Goal: Check status: Check status

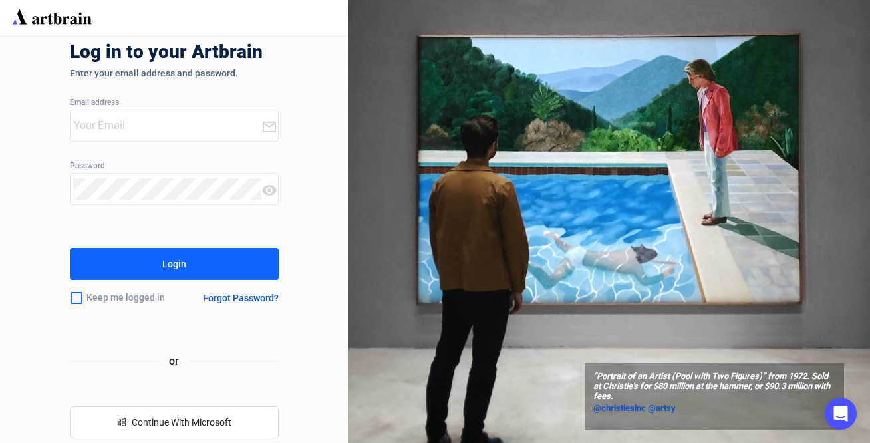
type input "[EMAIL_ADDRESS][DOMAIN_NAME]"
click at [177, 264] on div "Login" at bounding box center [174, 264] width 24 height 21
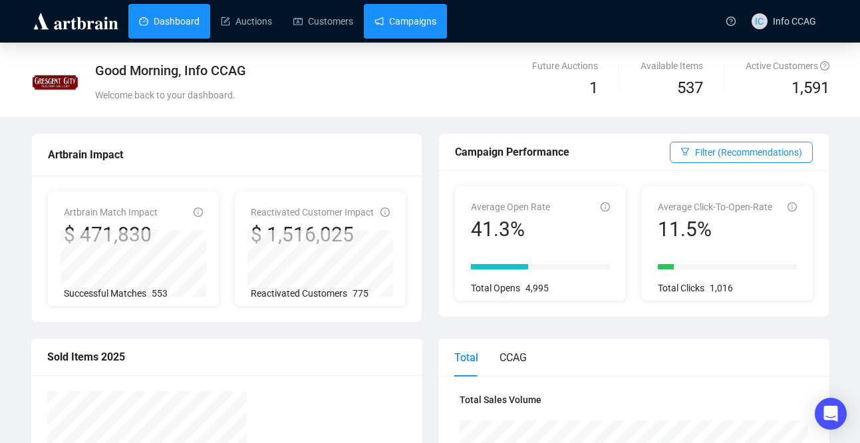
click at [427, 26] on link "Campaigns" at bounding box center [406, 21] width 62 height 35
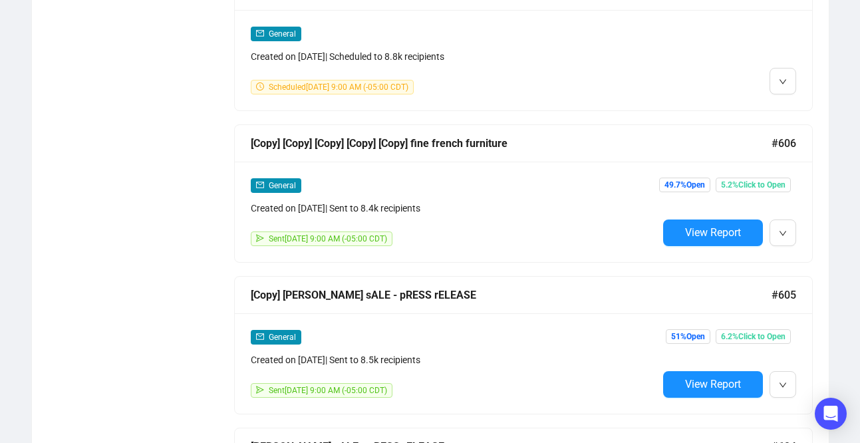
scroll to position [1172, 0]
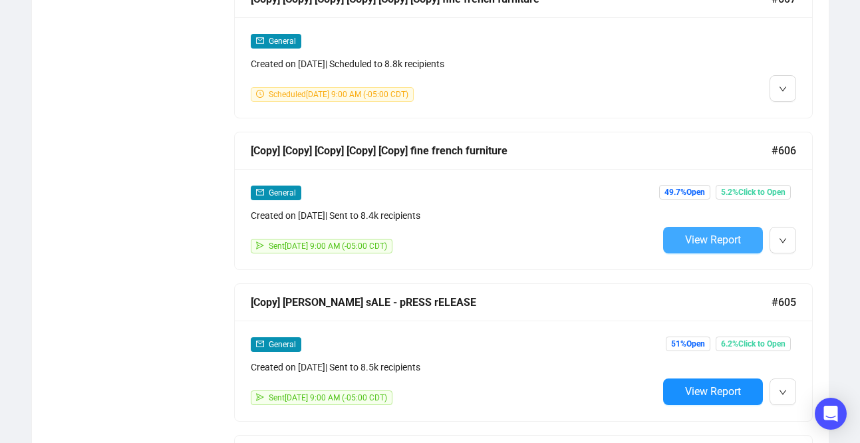
click at [710, 238] on span "View Report" at bounding box center [713, 240] width 56 height 13
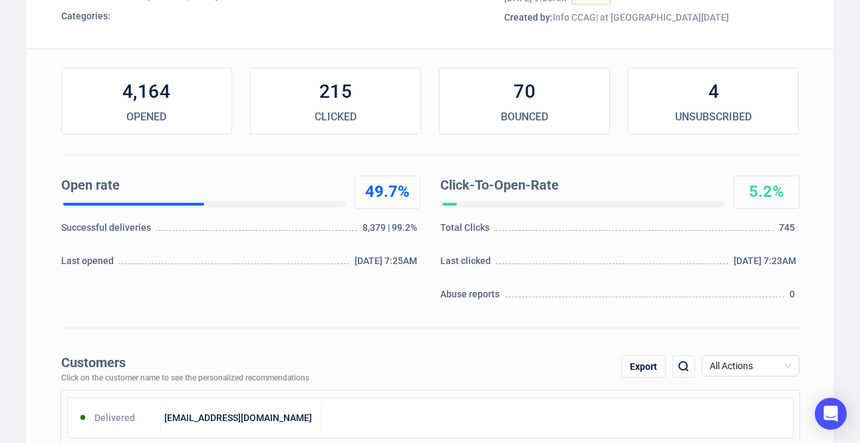
scroll to position [140, 0]
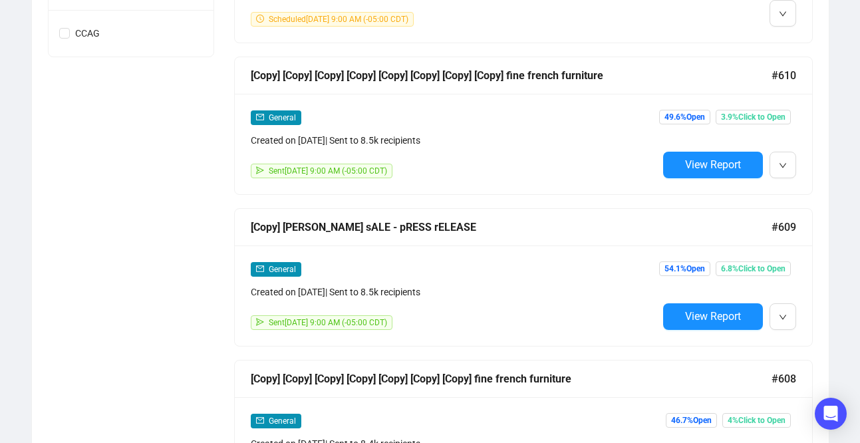
scroll to position [646, 0]
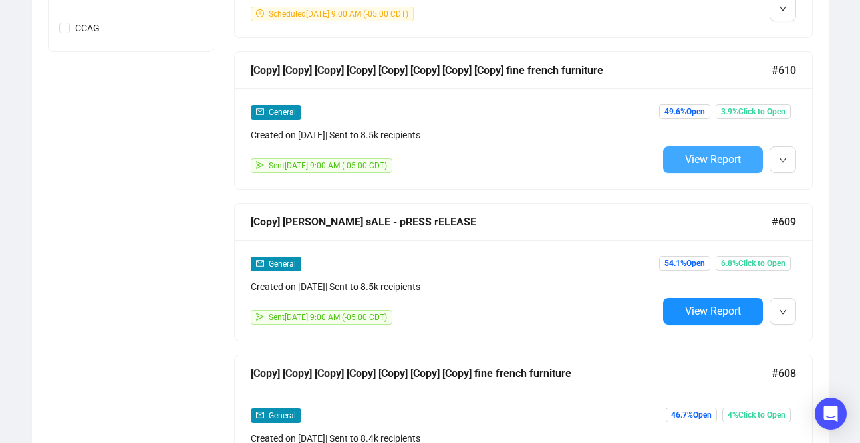
click at [682, 156] on button "View Report" at bounding box center [713, 159] width 100 height 27
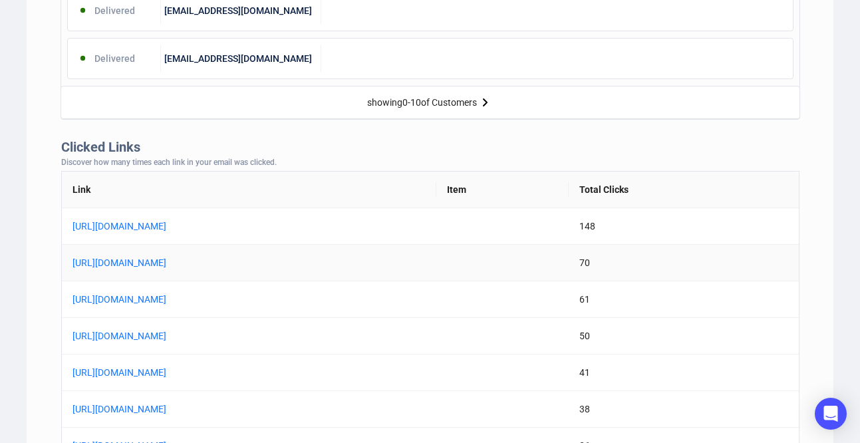
scroll to position [938, 0]
click at [394, 264] on link "[URL][DOMAIN_NAME]" at bounding box center [239, 263] width 333 height 15
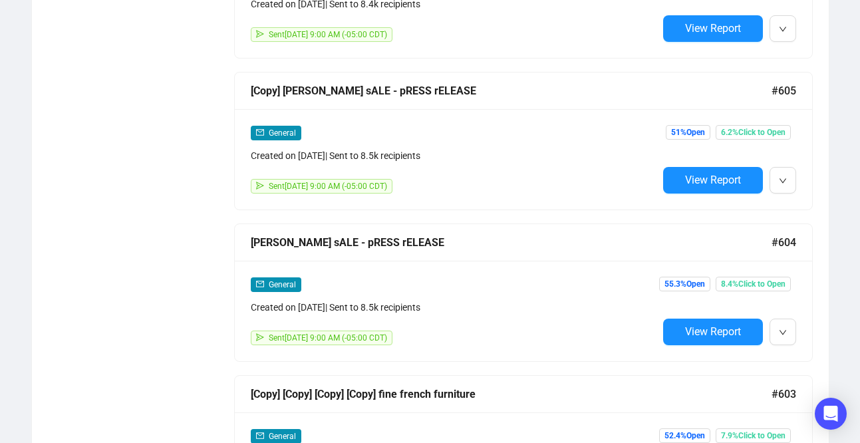
scroll to position [1383, 0]
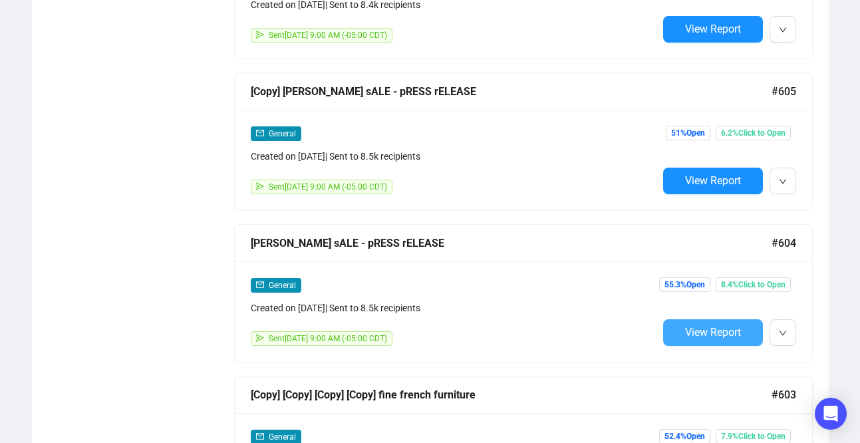
click at [697, 333] on span "View Report" at bounding box center [713, 332] width 56 height 13
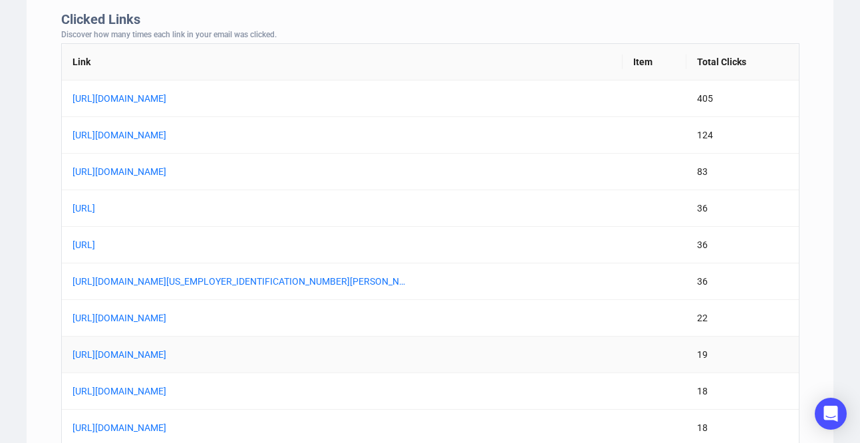
scroll to position [1064, 0]
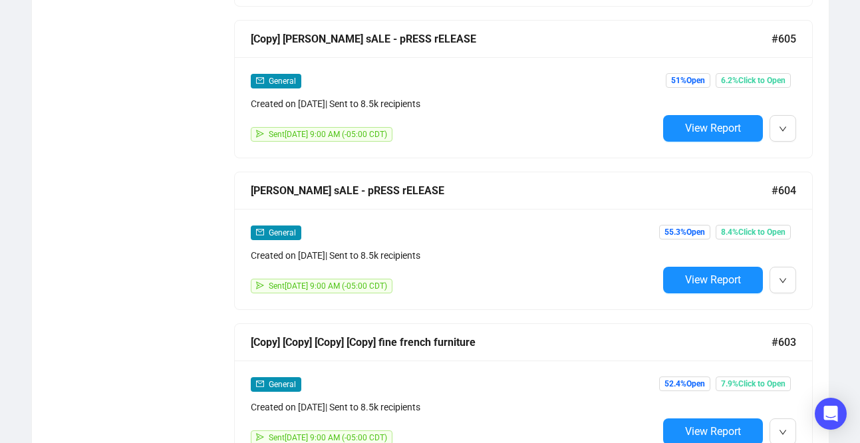
scroll to position [1439, 0]
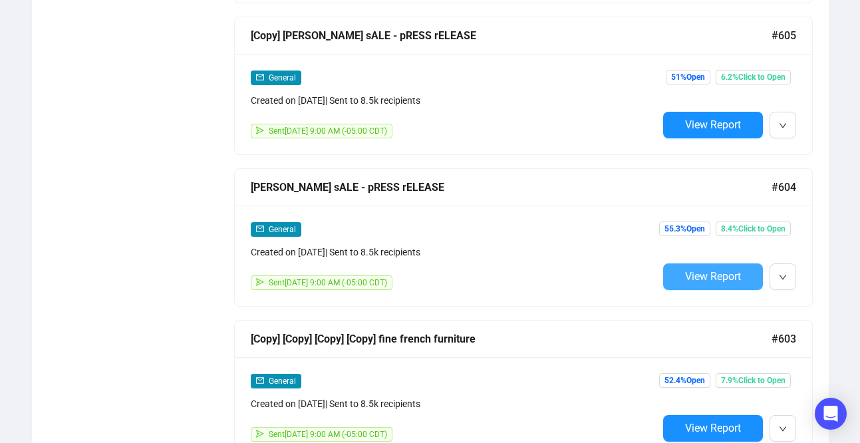
click at [671, 267] on button "View Report" at bounding box center [713, 277] width 100 height 27
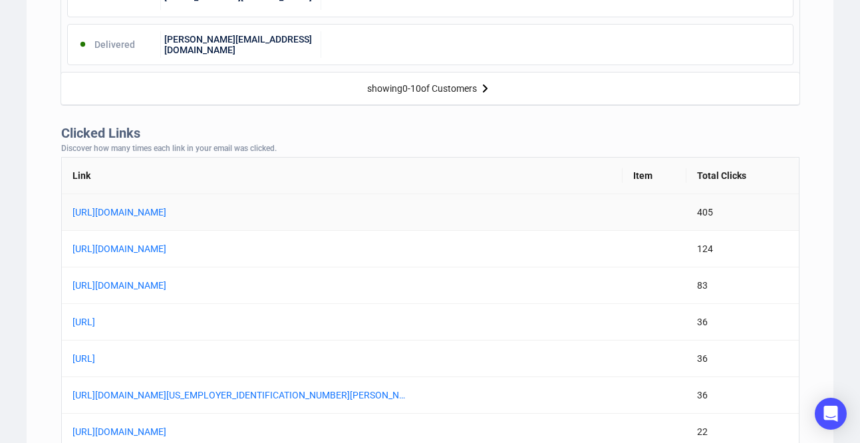
scroll to position [954, 0]
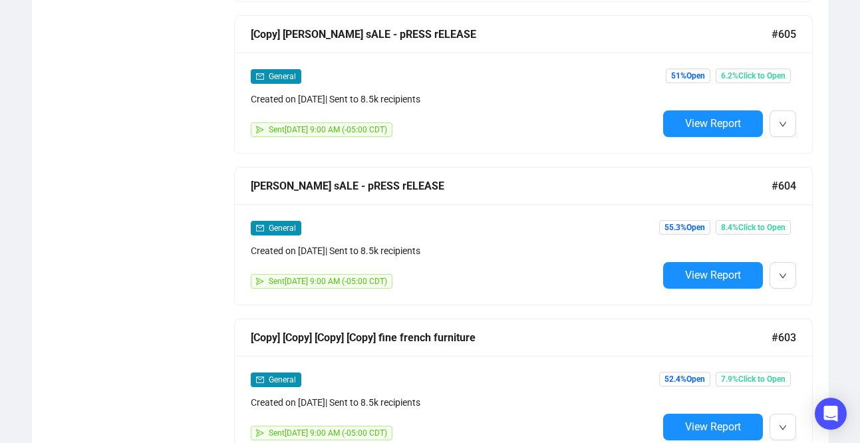
scroll to position [1441, 0]
click at [682, 123] on button "View Report" at bounding box center [713, 123] width 100 height 27
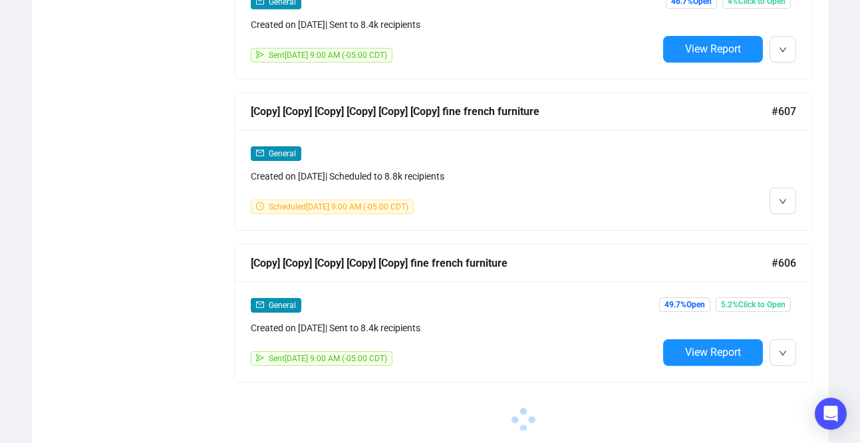
scroll to position [1061, 0]
